Goal: Information Seeking & Learning: Learn about a topic

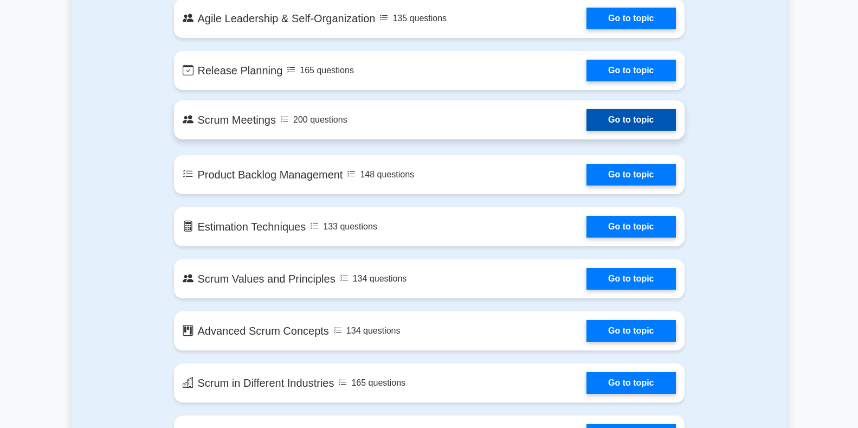
scroll to position [867, 0]
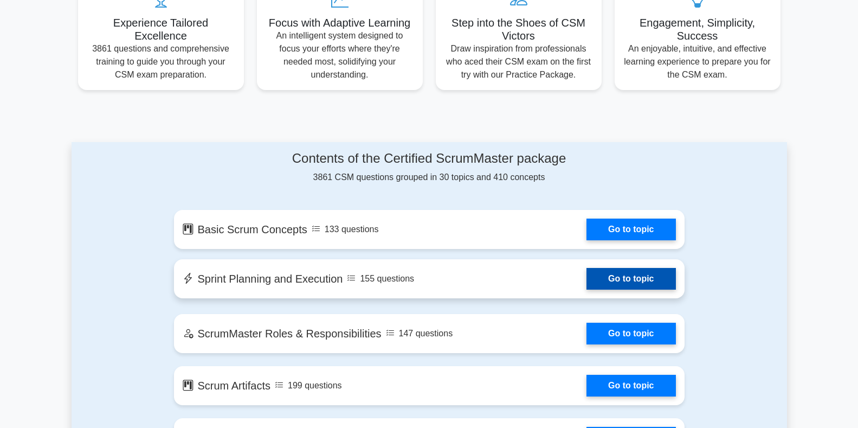
scroll to position [434, 0]
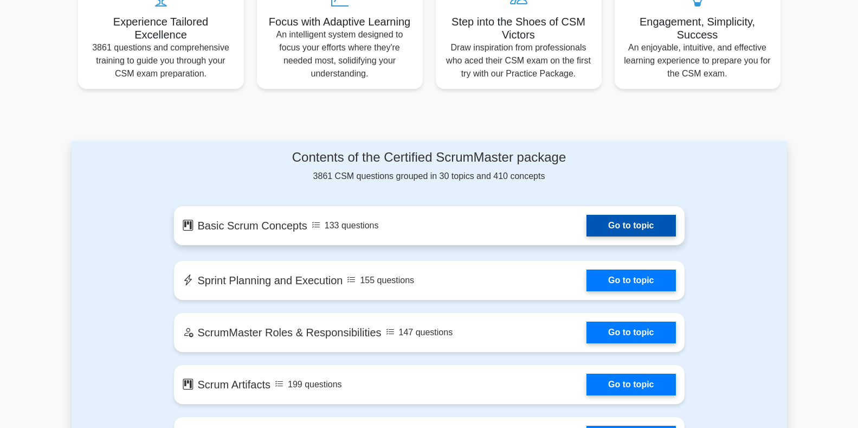
click at [625, 227] on link "Go to topic" at bounding box center [630, 226] width 89 height 22
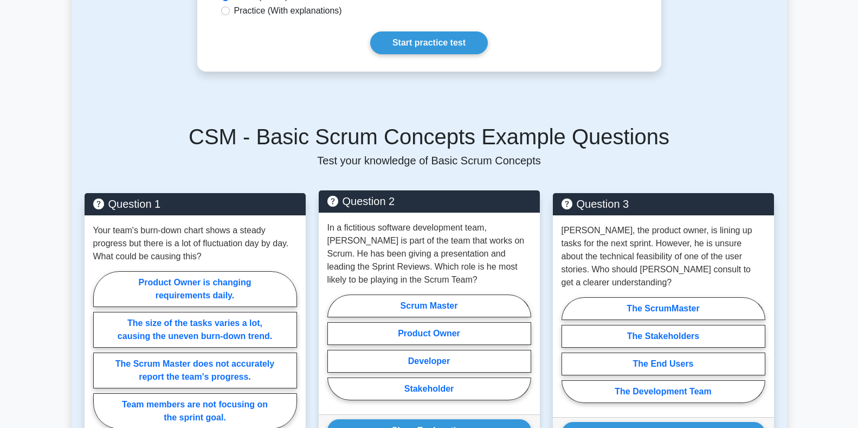
scroll to position [271, 0]
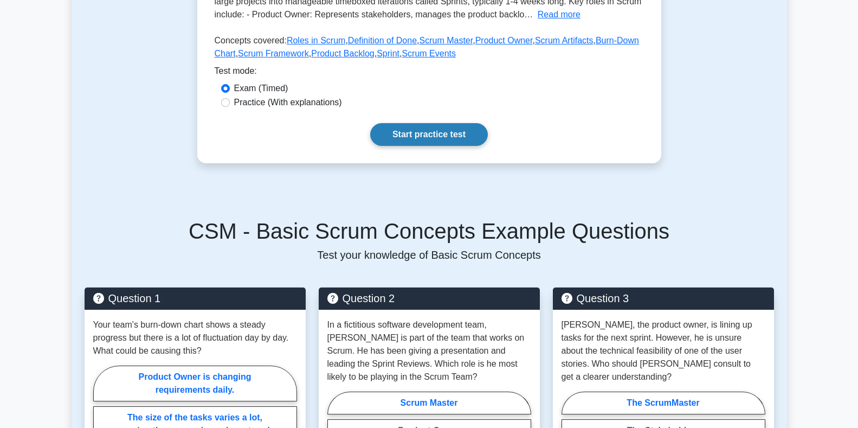
click at [399, 132] on link "Start practice test" at bounding box center [429, 134] width 118 height 23
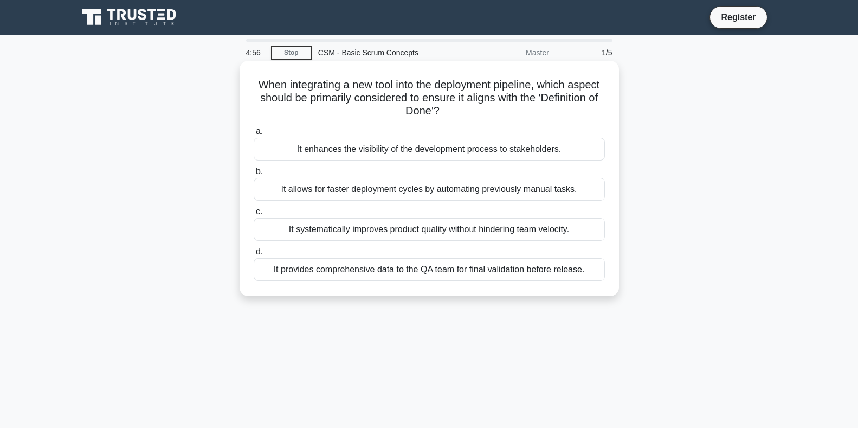
click at [396, 151] on div "It enhances the visibility of the development process to stakeholders." at bounding box center [429, 149] width 351 height 23
click at [254, 135] on input "a. It enhances the visibility of the development process to stakeholders." at bounding box center [254, 131] width 0 height 7
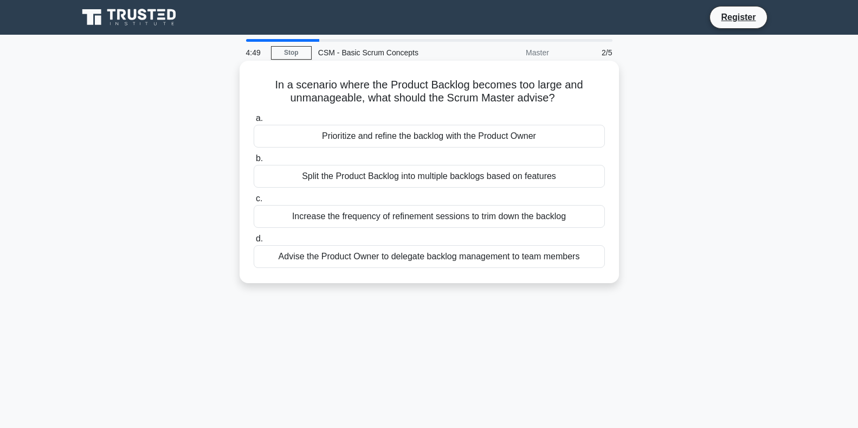
click at [393, 171] on div "Split the Product Backlog into multiple backlogs based on features" at bounding box center [429, 176] width 351 height 23
click at [254, 162] on input "b. Split the Product Backlog into multiple backlogs based on features" at bounding box center [254, 158] width 0 height 7
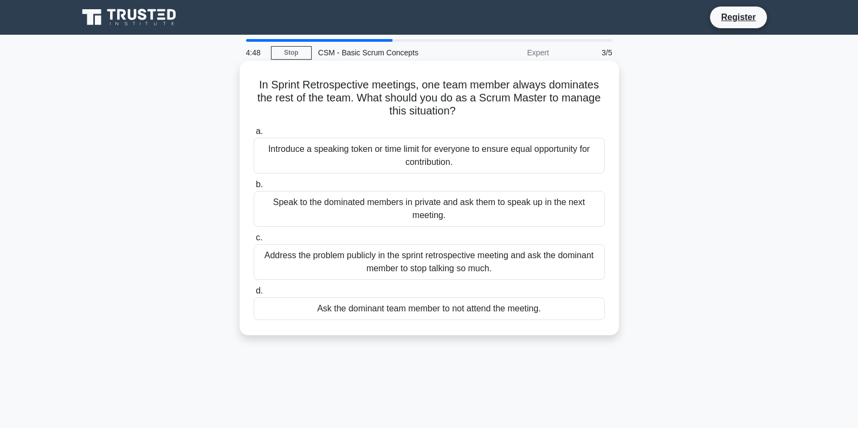
click at [395, 160] on div "Introduce a speaking token or time limit for everyone to ensure equal opportuni…" at bounding box center [429, 156] width 351 height 36
click at [254, 135] on input "a. Introduce a speaking token or time limit for everyone to ensure equal opport…" at bounding box center [254, 131] width 0 height 7
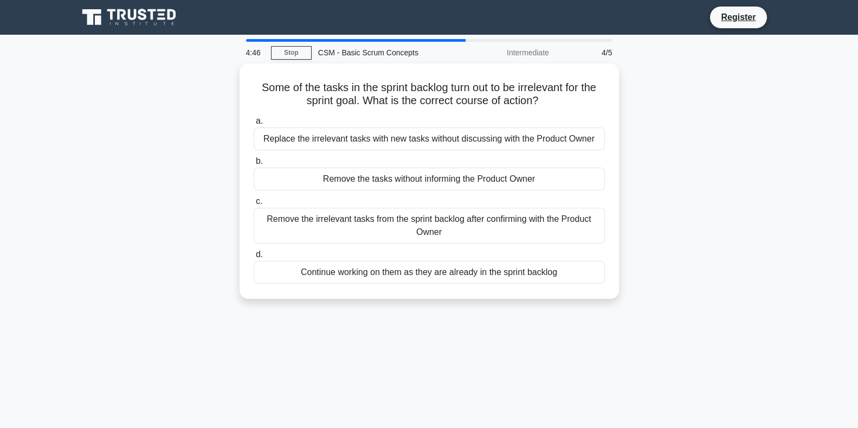
click at [395, 160] on label "b. Remove the tasks without informing the Product Owner" at bounding box center [429, 172] width 351 height 36
click at [254, 160] on input "b. Remove the tasks without informing the Product Owner" at bounding box center [254, 161] width 0 height 7
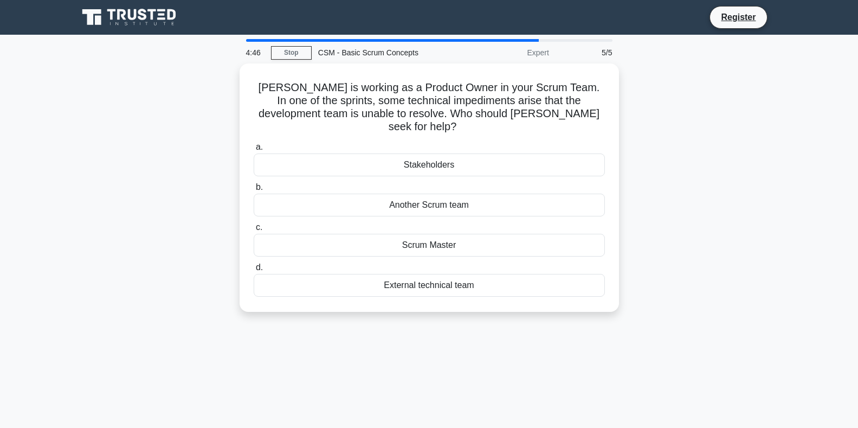
click at [395, 160] on div "Stakeholders" at bounding box center [429, 164] width 351 height 23
click at [254, 151] on input "a. Stakeholders" at bounding box center [254, 147] width 0 height 7
